Goal: Transaction & Acquisition: Download file/media

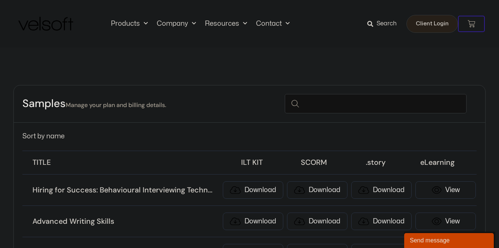
scroll to position [22, 0]
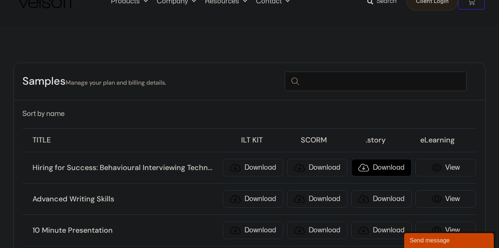
click at [381, 168] on link "Download" at bounding box center [381, 168] width 60 height 18
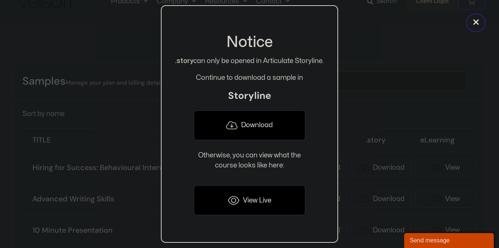
click at [416, 52] on div at bounding box center [249, 124] width 499 height 248
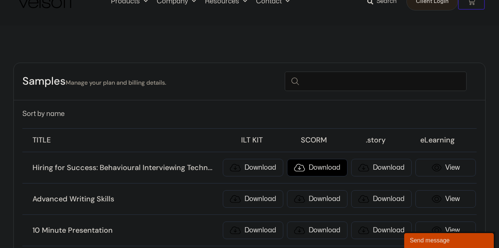
click at [320, 169] on link "Download" at bounding box center [317, 168] width 60 height 18
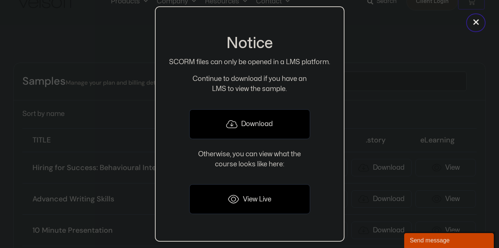
click at [252, 125] on link "Download" at bounding box center [249, 124] width 121 height 30
click at [403, 57] on div at bounding box center [249, 124] width 499 height 248
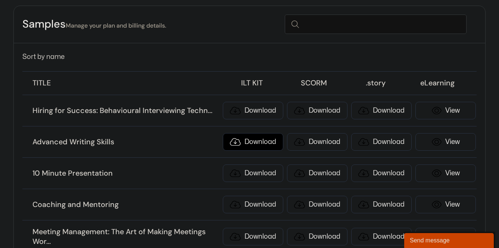
scroll to position [97, 0]
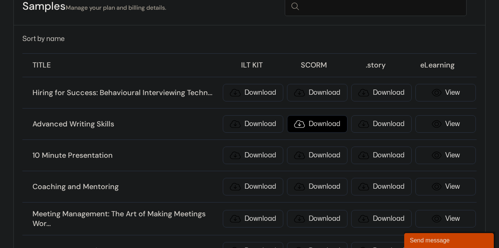
click at [317, 125] on link "Download" at bounding box center [317, 124] width 60 height 18
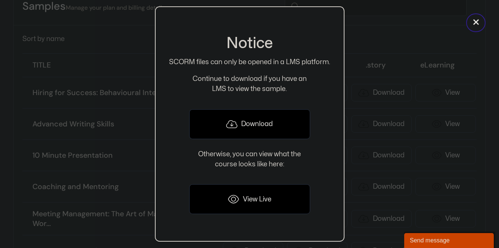
click at [262, 122] on link "Download" at bounding box center [249, 124] width 121 height 30
click at [399, 36] on div at bounding box center [249, 124] width 499 height 248
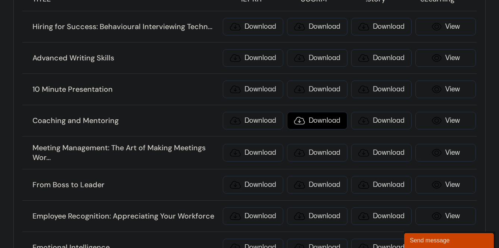
scroll to position [165, 0]
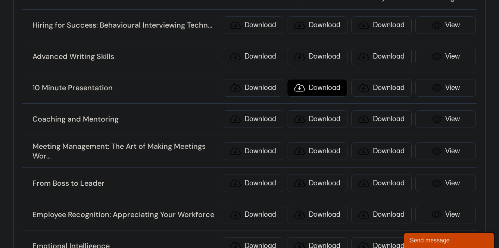
click at [328, 86] on link "Download" at bounding box center [317, 88] width 60 height 18
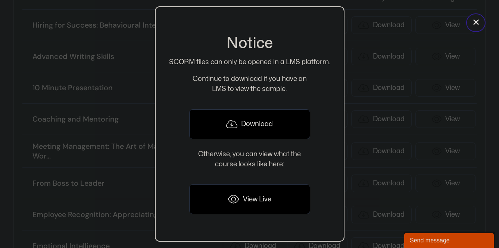
click at [270, 124] on link "Download" at bounding box center [249, 124] width 121 height 30
click at [495, 185] on div at bounding box center [249, 124] width 499 height 248
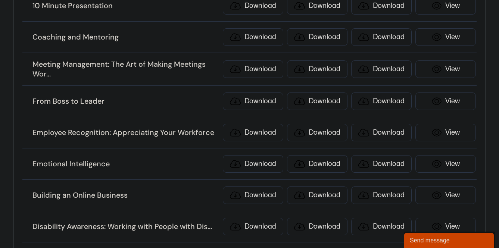
scroll to position [253, 0]
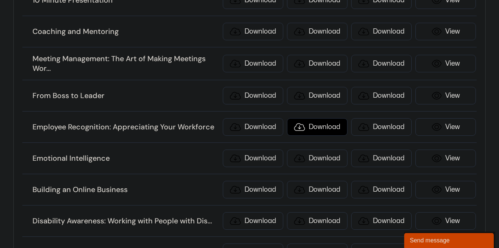
click at [328, 128] on link "Download" at bounding box center [317, 127] width 60 height 18
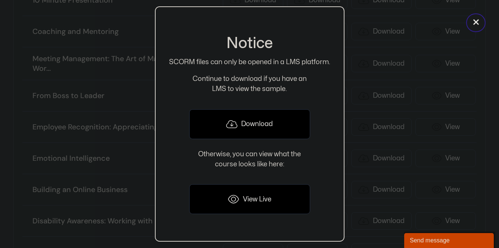
click at [269, 124] on link "Download" at bounding box center [249, 124] width 121 height 30
